Goal: Use online tool/utility

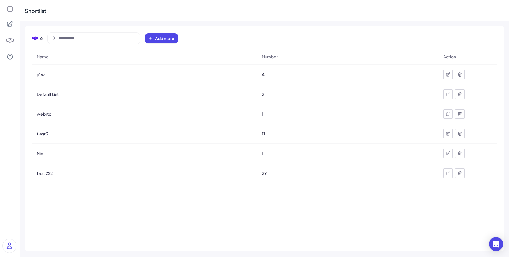
click at [11, 21] on icon at bounding box center [10, 24] width 6 height 6
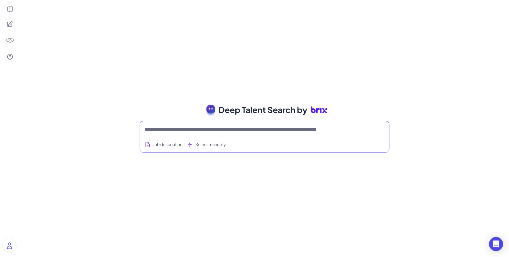
click at [171, 128] on textarea at bounding box center [258, 129] width 226 height 7
paste textarea "**********"
type textarea "**********"
